Goal: Task Accomplishment & Management: Manage account settings

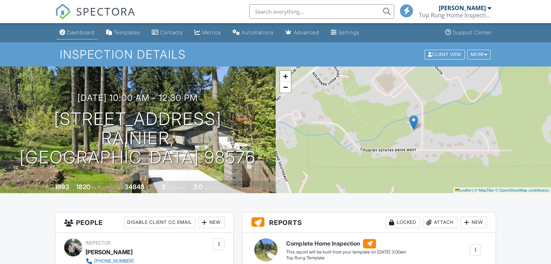
click at [81, 34] on div "Dashboard" at bounding box center [81, 32] width 28 height 6
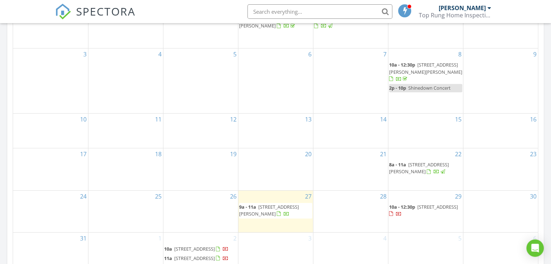
scroll to position [362, 0]
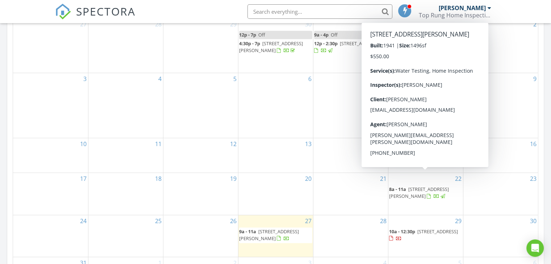
click at [411, 186] on span "6205 Prather Rd SW, Centralia 98531" at bounding box center [419, 192] width 60 height 13
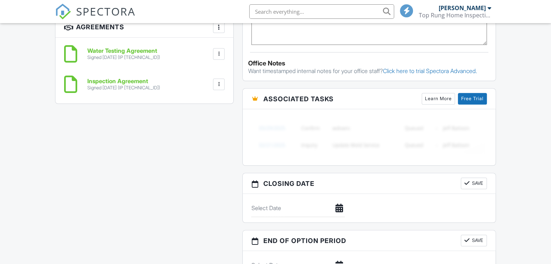
scroll to position [386, 0]
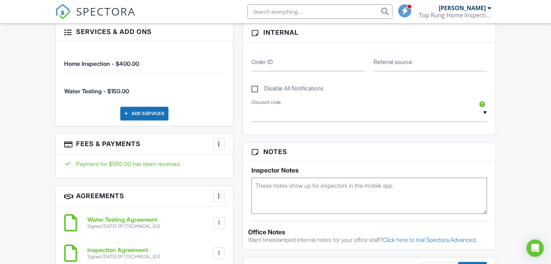
click at [218, 140] on div at bounding box center [218, 143] width 7 height 7
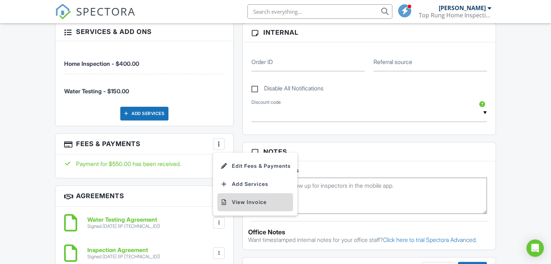
click at [256, 196] on li "View Invoice" at bounding box center [255, 202] width 76 height 18
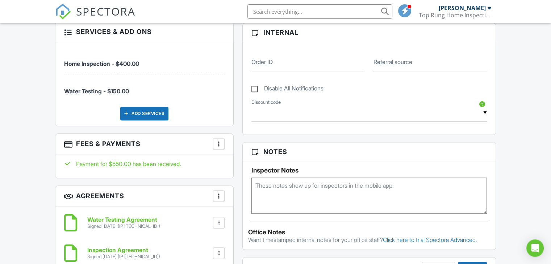
click at [220, 140] on div at bounding box center [218, 143] width 7 height 7
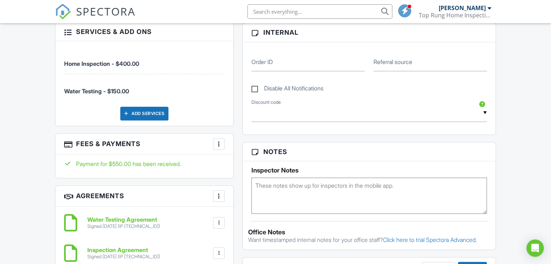
click at [67, 140] on div at bounding box center [67, 143] width 7 height 7
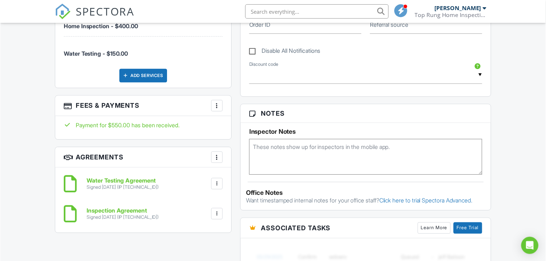
scroll to position [464, 0]
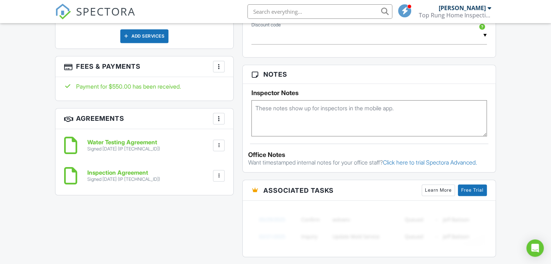
click at [220, 63] on div at bounding box center [218, 66] width 7 height 7
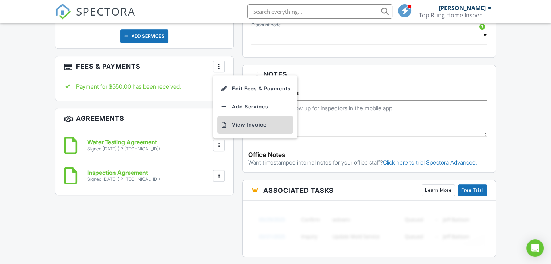
click at [259, 118] on li "View Invoice" at bounding box center [255, 125] width 76 height 18
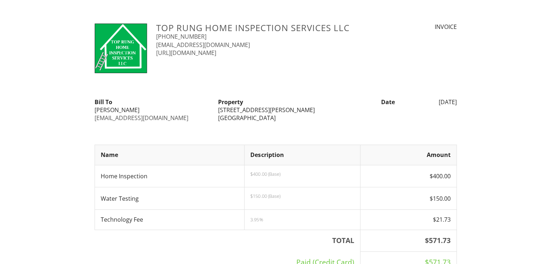
drag, startPoint x: 551, startPoint y: 0, endPoint x: 310, endPoint y: 85, distance: 255.7
click at [310, 85] on div at bounding box center [275, 87] width 371 height 8
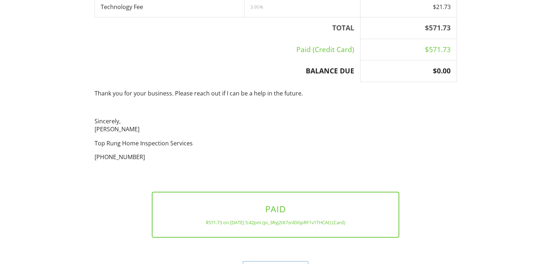
scroll to position [235, 0]
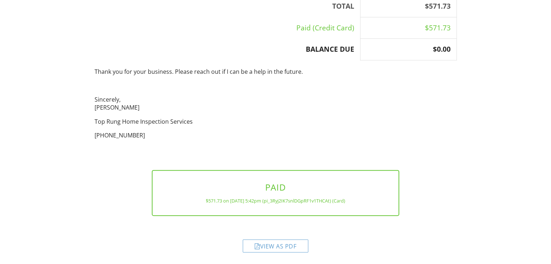
click at [278, 244] on div "View as PDF" at bounding box center [276, 246] width 66 height 13
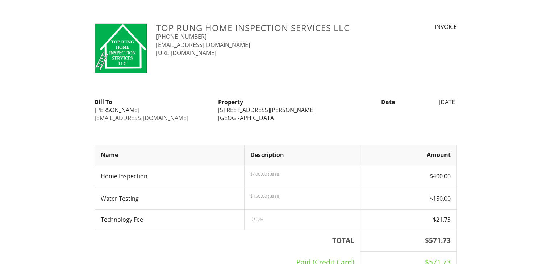
drag, startPoint x: 525, startPoint y: 0, endPoint x: 363, endPoint y: 73, distance: 178.1
click at [363, 73] on div "Top Rung Home Inspection Services LLC [PHONE_NUMBER] [EMAIL_ADDRESS][DOMAIN_NAM…" at bounding box center [275, 49] width 371 height 53
drag, startPoint x: 549, startPoint y: 0, endPoint x: 337, endPoint y: 55, distance: 219.6
click at [337, 55] on div "[URL][DOMAIN_NAME]" at bounding box center [259, 53] width 207 height 8
drag, startPoint x: 530, startPoint y: 0, endPoint x: 342, endPoint y: 71, distance: 201.1
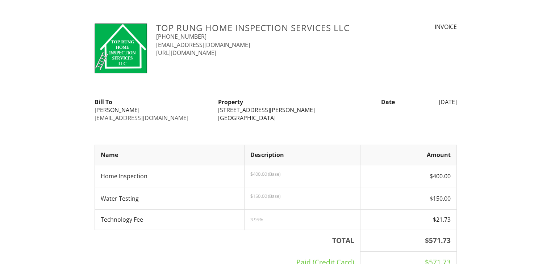
click at [342, 71] on div "Top Rung Home Inspection Services LLC [PHONE_NUMBER] [EMAIL_ADDRESS][DOMAIN_NAM…" at bounding box center [275, 49] width 371 height 53
click at [361, 87] on div at bounding box center [275, 87] width 371 height 8
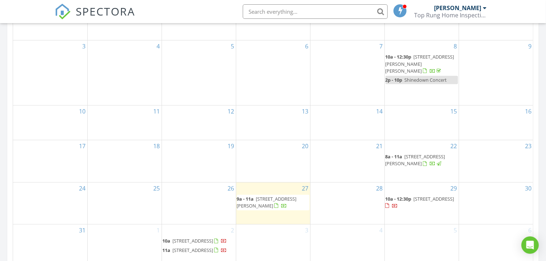
scroll to position [410, 0]
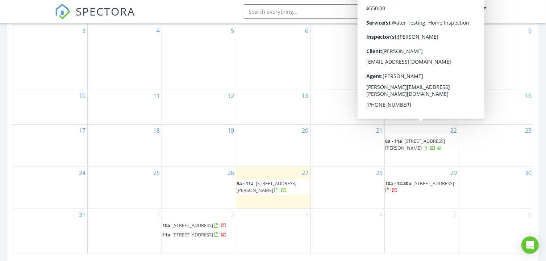
click at [406, 138] on span "[STREET_ADDRESS][PERSON_NAME]" at bounding box center [415, 144] width 60 height 13
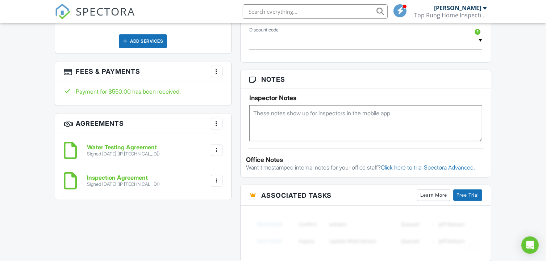
click at [219, 68] on div at bounding box center [216, 71] width 7 height 7
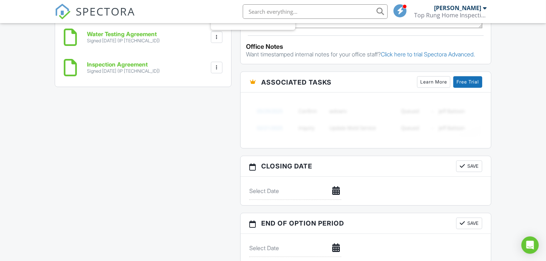
scroll to position [435, 0]
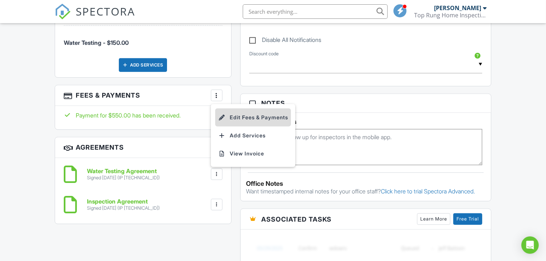
click at [264, 113] on li "Edit Fees & Payments" at bounding box center [253, 118] width 76 height 18
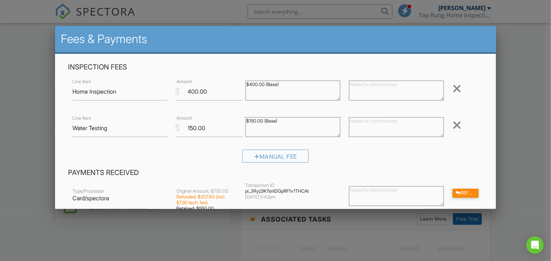
click at [27, 124] on div at bounding box center [275, 127] width 551 height 327
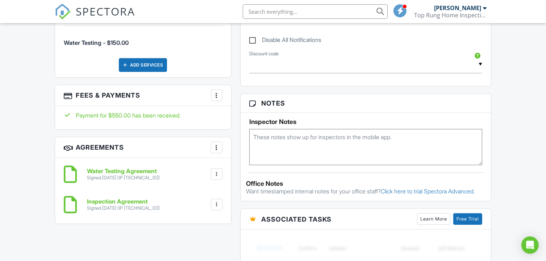
click at [217, 92] on div at bounding box center [216, 95] width 7 height 7
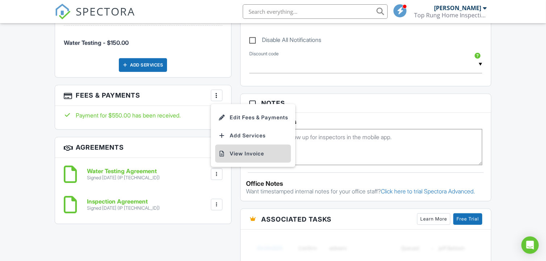
click at [247, 148] on li "View Invoice" at bounding box center [253, 154] width 76 height 18
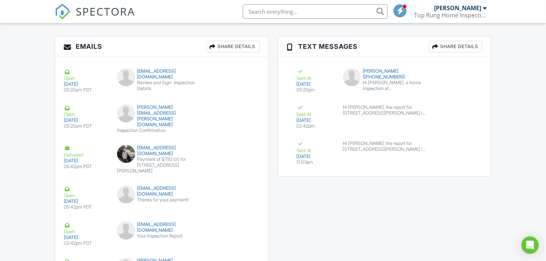
scroll to position [845, 0]
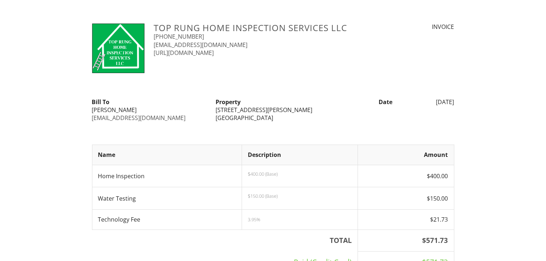
click at [482, 72] on div "Top Rung Home Inspection Services LLC 360-556-5157 toprunghi@gmail.com https://…" at bounding box center [273, 258] width 546 height 470
